Goal: Task Accomplishment & Management: Manage account settings

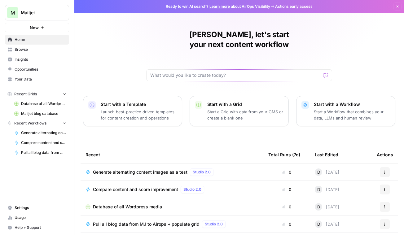
click at [27, 210] on span "Settings" at bounding box center [41, 208] width 52 height 6
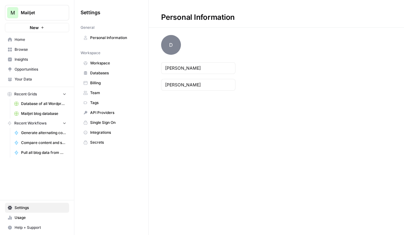
click at [107, 84] on span "Billing" at bounding box center [114, 83] width 49 height 6
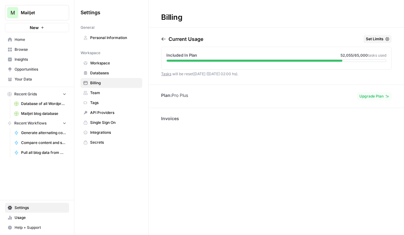
click at [174, 95] on li "Plan: Pro Plus" at bounding box center [174, 95] width 27 height 6
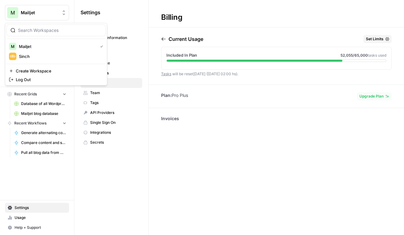
click at [38, 16] on button "M Mailjet" at bounding box center [37, 13] width 64 height 16
click at [45, 55] on span "Sinch" at bounding box center [60, 56] width 82 height 6
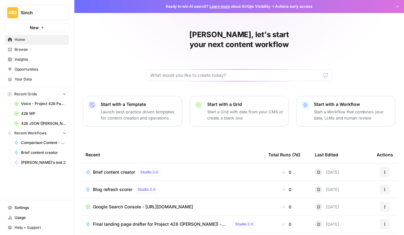
click at [39, 11] on span "Sinch" at bounding box center [40, 13] width 38 height 6
click at [37, 208] on span "Settings" at bounding box center [41, 208] width 52 height 6
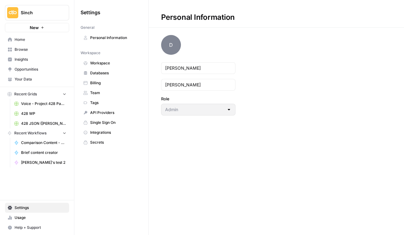
click at [113, 82] on span "Billing" at bounding box center [114, 83] width 49 height 6
